Goal: Information Seeking & Learning: Learn about a topic

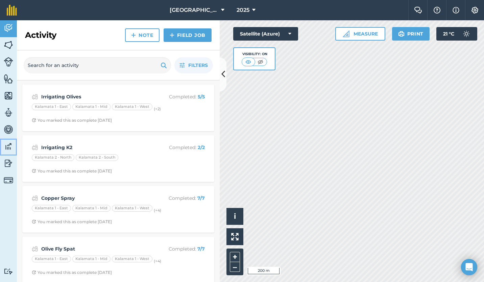
click at [6, 144] on img at bounding box center [8, 146] width 9 height 10
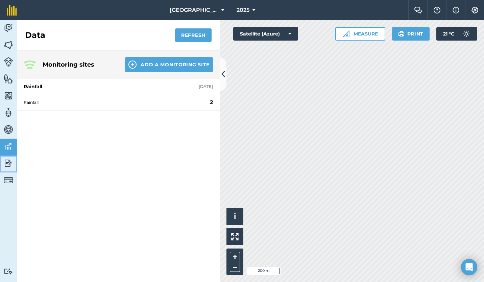
click at [7, 159] on img at bounding box center [8, 163] width 9 height 10
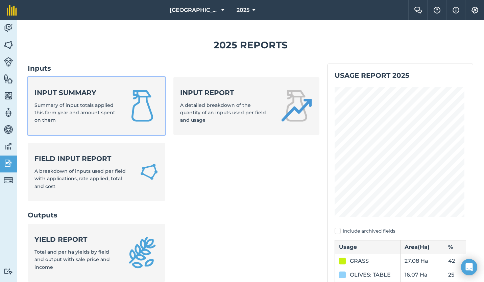
click at [61, 114] on span "Summary of input totals applied this farm year and amount spent on them" at bounding box center [74, 112] width 81 height 21
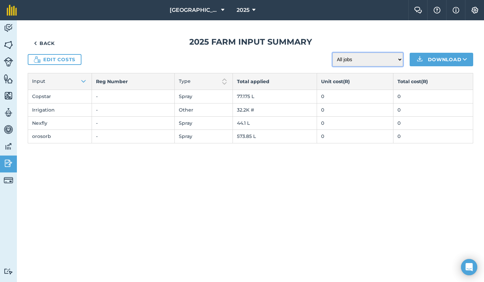
click at [402, 61] on select "All jobs Incomplete jobs Complete jobs" at bounding box center [368, 60] width 70 height 14
click at [295, 50] on div "Back 2025 Farm input summary Edit costs All jobs Incomplete jobs Complete jobs …" at bounding box center [251, 90] width 446 height 107
click at [249, 7] on button "2025" at bounding box center [246, 10] width 24 height 20
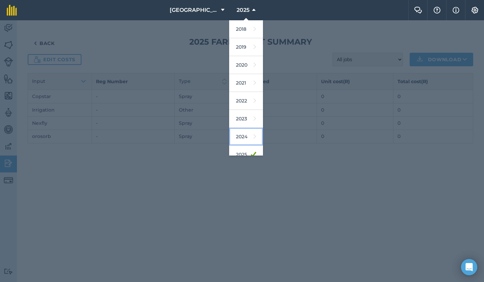
click at [236, 131] on link "2024" at bounding box center [246, 137] width 34 height 18
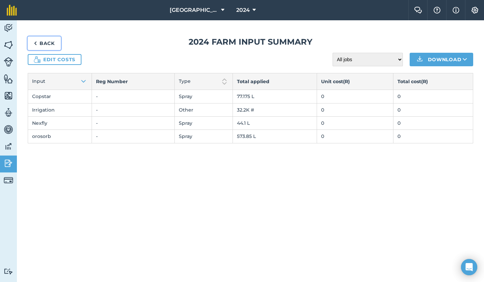
click at [46, 44] on link "Back" at bounding box center [44, 44] width 33 height 14
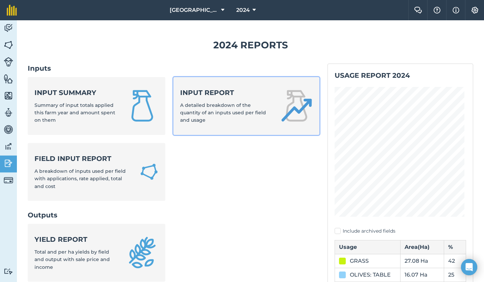
click at [198, 117] on span "A detailed breakdown of the quantity of an inputs used per field and usage" at bounding box center [223, 112] width 86 height 21
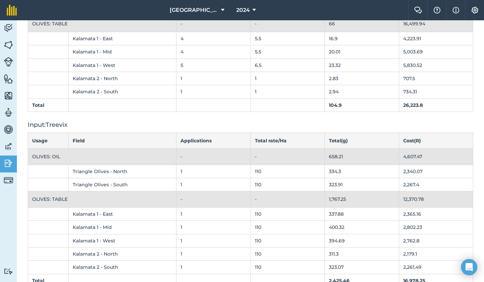
scroll to position [6716, 0]
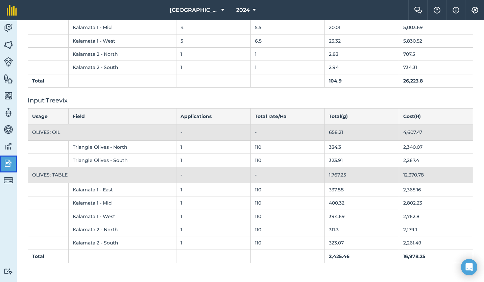
click at [9, 163] on img at bounding box center [8, 163] width 9 height 10
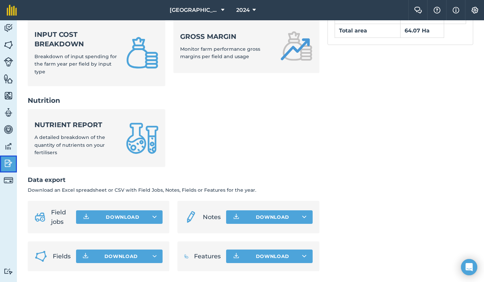
scroll to position [285, 0]
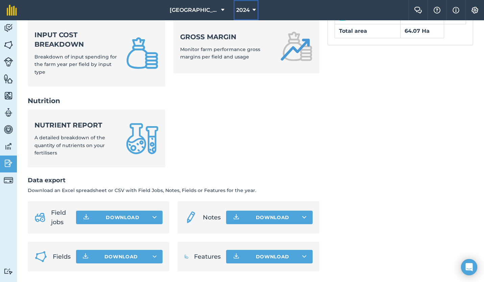
click at [253, 9] on icon at bounding box center [254, 10] width 3 height 8
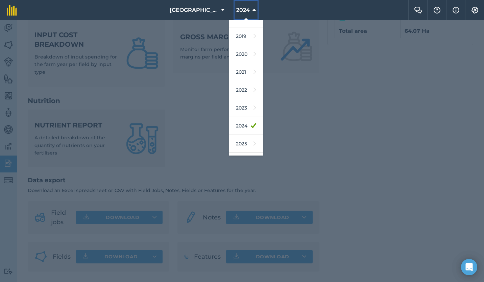
scroll to position [14, 0]
click at [238, 138] on link "2025" at bounding box center [246, 141] width 34 height 18
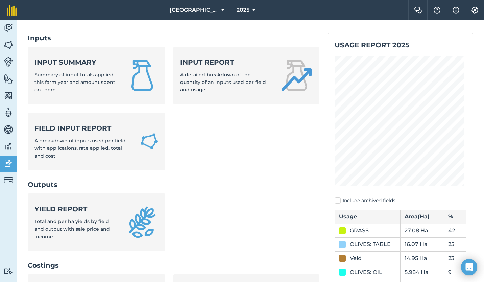
scroll to position [0, 0]
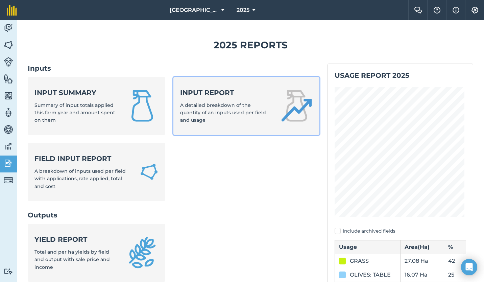
click at [232, 96] on strong "Input report" at bounding box center [226, 92] width 92 height 9
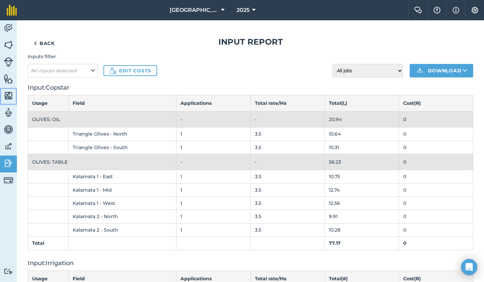
click at [8, 98] on img at bounding box center [8, 96] width 9 height 10
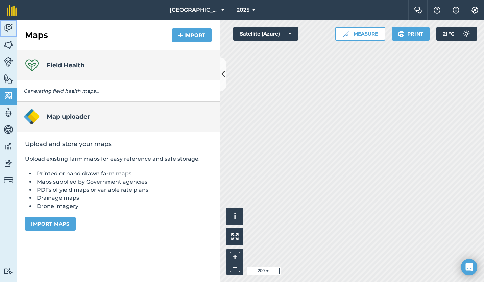
click at [10, 27] on img at bounding box center [8, 28] width 9 height 10
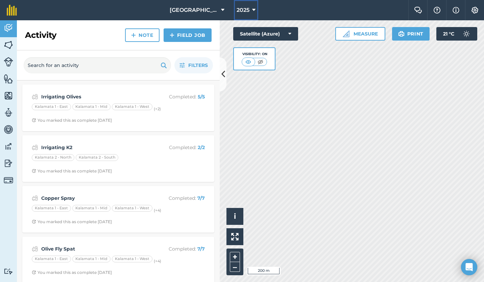
click at [252, 10] on icon at bounding box center [253, 10] width 3 height 8
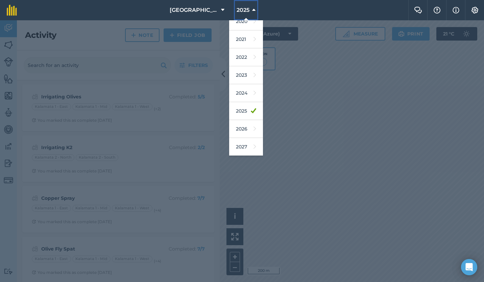
scroll to position [44, 0]
click at [240, 129] on link "2026" at bounding box center [246, 129] width 34 height 18
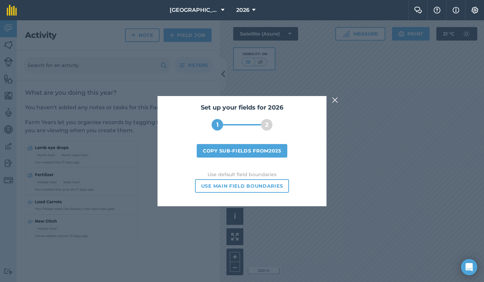
click at [334, 101] on img at bounding box center [335, 100] width 6 height 8
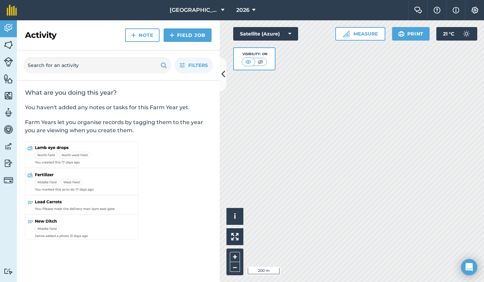
click at [471, 264] on icon "Open Intercom Messenger" at bounding box center [469, 267] width 7 height 8
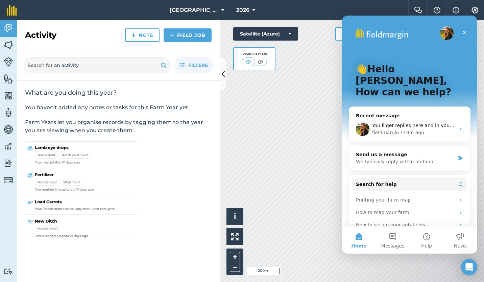
scroll to position [0, 0]
click at [396, 236] on button "1 Messages" at bounding box center [393, 240] width 34 height 27
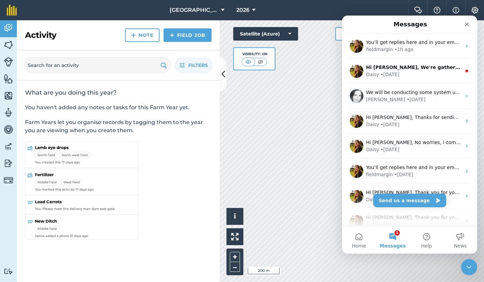
click at [417, 72] on div "Daisy • [DATE]" at bounding box center [413, 74] width 95 height 7
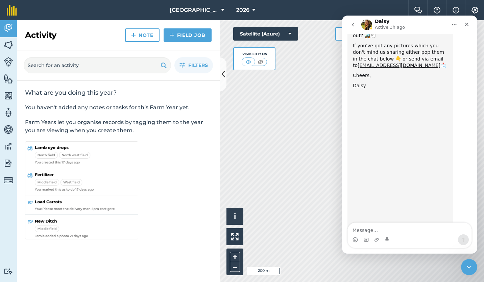
scroll to position [98, 0]
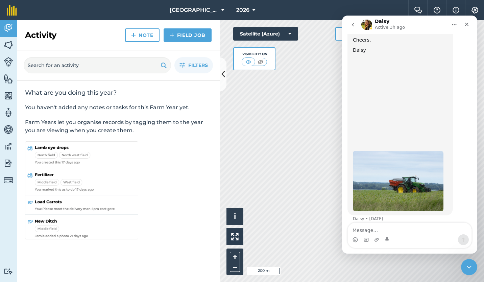
click at [354, 26] on icon "go back" at bounding box center [352, 24] width 5 height 5
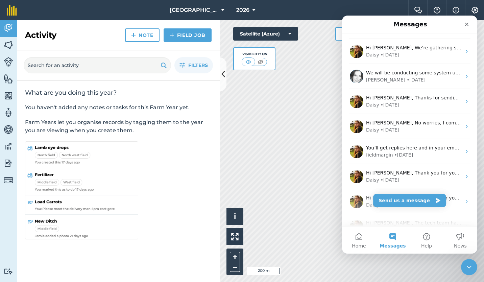
scroll to position [0, 0]
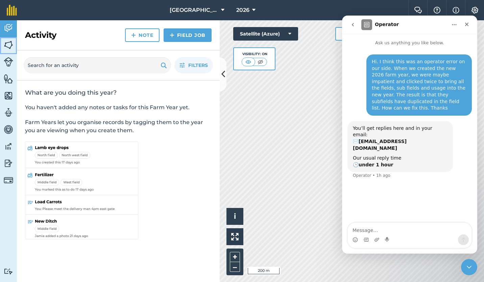
click at [8, 44] on img at bounding box center [8, 45] width 9 height 10
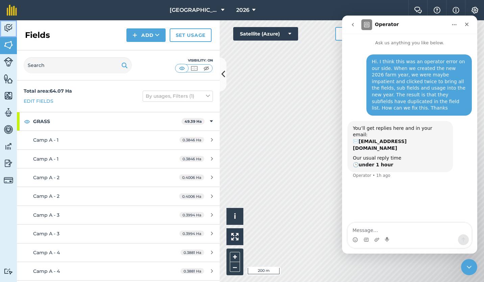
click at [6, 24] on img at bounding box center [8, 28] width 9 height 10
